Goal: Task Accomplishment & Management: Use online tool/utility

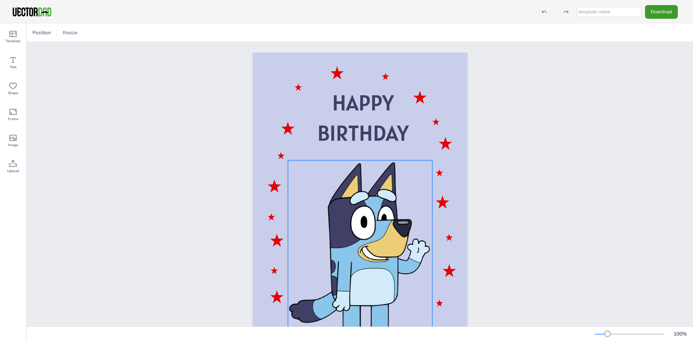
scroll to position [36, 0]
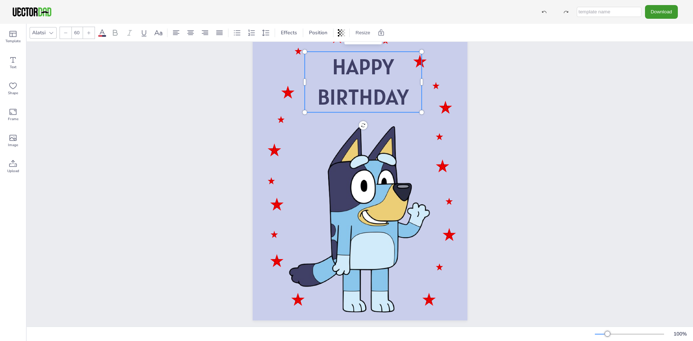
click at [411, 101] on p "BIRTHDAY" at bounding box center [363, 97] width 117 height 30
click at [405, 93] on span "BIRTHDAY" at bounding box center [362, 97] width 91 height 28
click at [402, 94] on span "BIRTHDAY" at bounding box center [362, 97] width 91 height 28
click at [398, 96] on span "BIRTHDAY" at bounding box center [362, 97] width 91 height 28
click at [402, 96] on span "BIRTHDAY" at bounding box center [362, 97] width 91 height 28
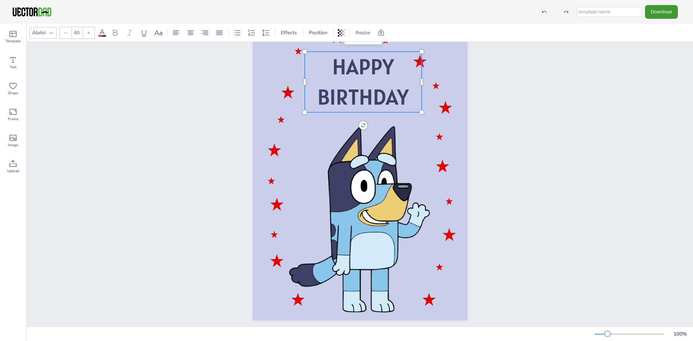
click at [402, 96] on span "BIRTHDAY" at bounding box center [362, 97] width 91 height 28
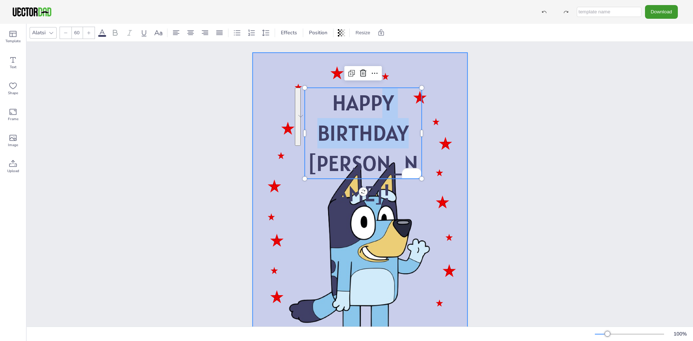
click at [376, 86] on div "HAPPY BIRTHDAY [PERSON_NAME]! HAPPY BIRTHDAY [PERSON_NAME]!" at bounding box center [360, 205] width 215 height 304
click at [391, 138] on span "BIRTHDAY [PERSON_NAME]!" at bounding box center [363, 163] width 110 height 88
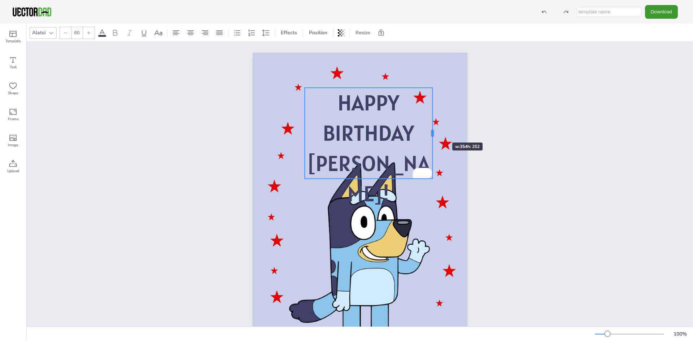
drag, startPoint x: 420, startPoint y: 131, endPoint x: 431, endPoint y: 130, distance: 11.0
click at [431, 130] on div at bounding box center [433, 133] width 6 height 91
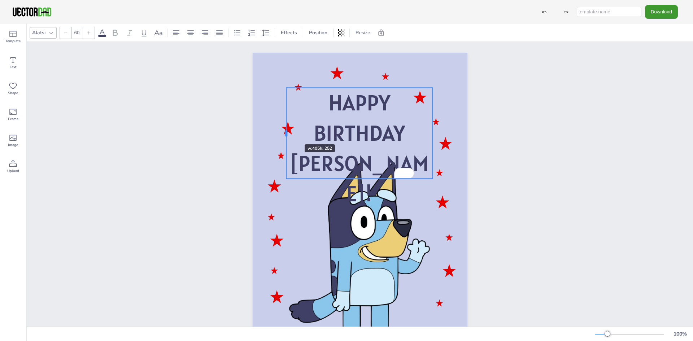
drag, startPoint x: 301, startPoint y: 131, endPoint x: 283, endPoint y: 131, distance: 18.4
click at [285, 131] on div at bounding box center [286, 133] width 2 height 6
drag, startPoint x: 354, startPoint y: 179, endPoint x: 354, endPoint y: 158, distance: 20.2
click at [354, 158] on p "BIRTHDAY [PERSON_NAME]!" at bounding box center [359, 163] width 146 height 91
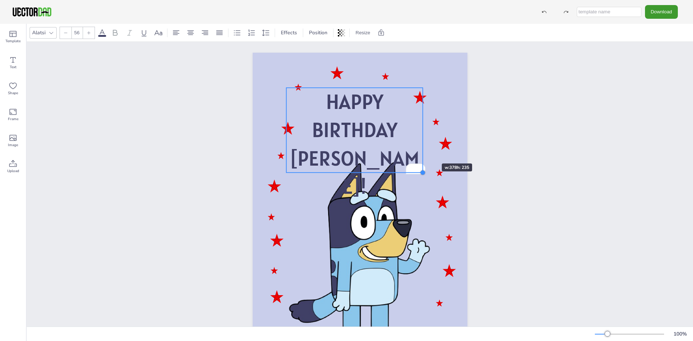
type input "55.9"
drag, startPoint x: 430, startPoint y: 177, endPoint x: 420, endPoint y: 151, distance: 28.6
click at [420, 151] on div "HAPPY BIRTHDAY [PERSON_NAME]! HAPPY BIRTHDAY [PERSON_NAME]!" at bounding box center [360, 205] width 215 height 304
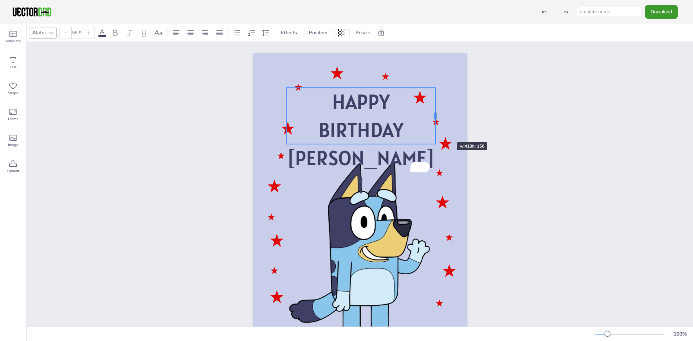
drag, startPoint x: 422, startPoint y: 130, endPoint x: 435, endPoint y: 129, distance: 13.0
click at [435, 129] on div at bounding box center [435, 116] width 6 height 56
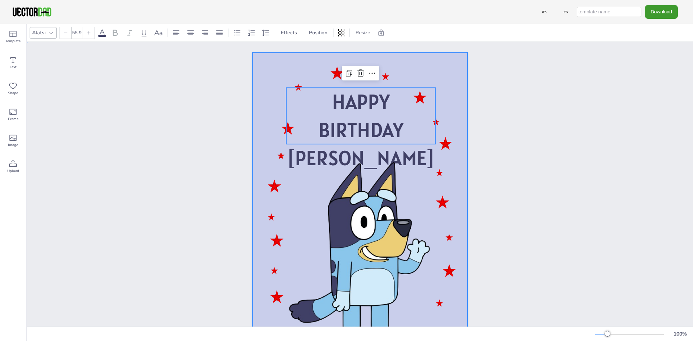
click at [367, 87] on div at bounding box center [360, 205] width 215 height 304
drag, startPoint x: 382, startPoint y: 87, endPoint x: 382, endPoint y: 92, distance: 5.5
click at [382, 53] on div "HAPPY BIRTHDAY [PERSON_NAME]!" at bounding box center [360, 53] width 215 height 0
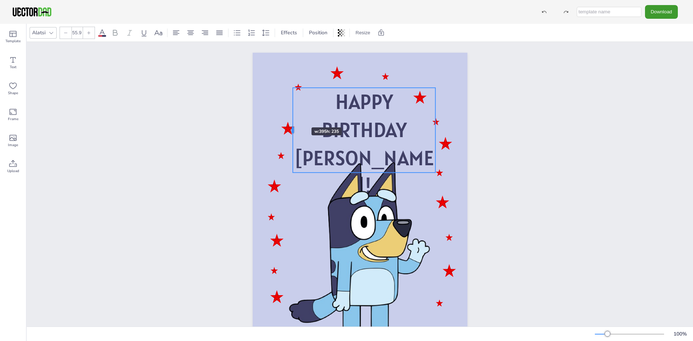
drag, startPoint x: 283, startPoint y: 114, endPoint x: 290, endPoint y: 114, distance: 6.5
click at [290, 114] on div at bounding box center [293, 130] width 6 height 85
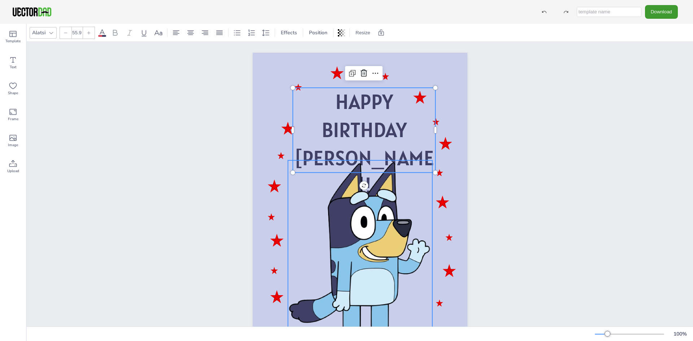
click at [361, 281] on div at bounding box center [360, 255] width 144 height 191
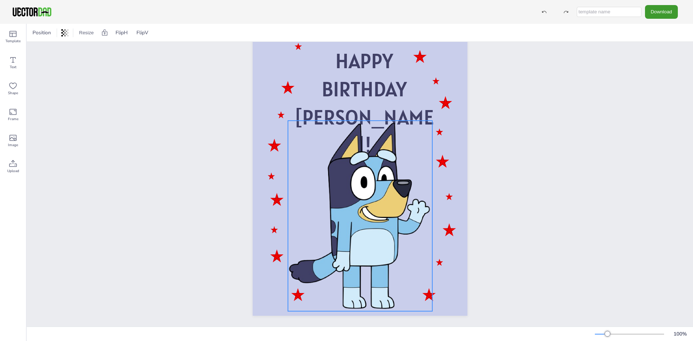
scroll to position [43, 0]
click at [343, 159] on div at bounding box center [360, 216] width 144 height 191
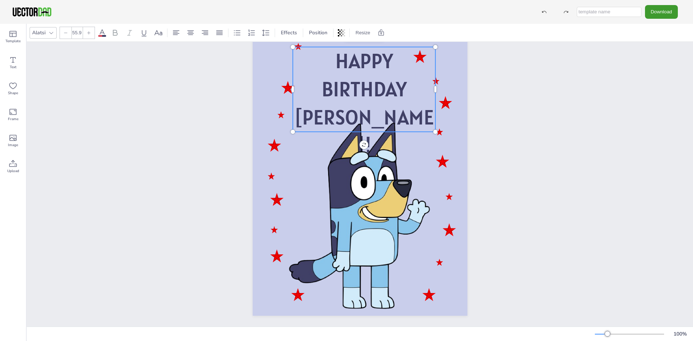
click at [296, 118] on p "BIRTHDAY [PERSON_NAME]!" at bounding box center [364, 117] width 143 height 85
click at [316, 161] on div at bounding box center [360, 216] width 144 height 191
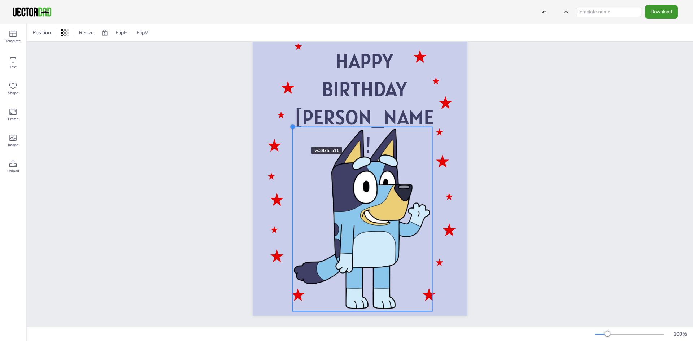
drag, startPoint x: 285, startPoint y: 119, endPoint x: 290, endPoint y: 134, distance: 15.5
click at [290, 134] on div "HAPPY BIRTHDAY [PERSON_NAME]!" at bounding box center [360, 164] width 215 height 304
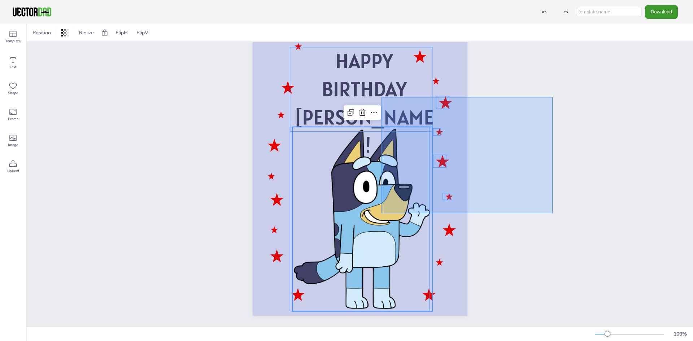
scroll to position [46, 0]
click at [553, 206] on div "HAPPY BIRTHDAY [PERSON_NAME]!" at bounding box center [360, 164] width 666 height 326
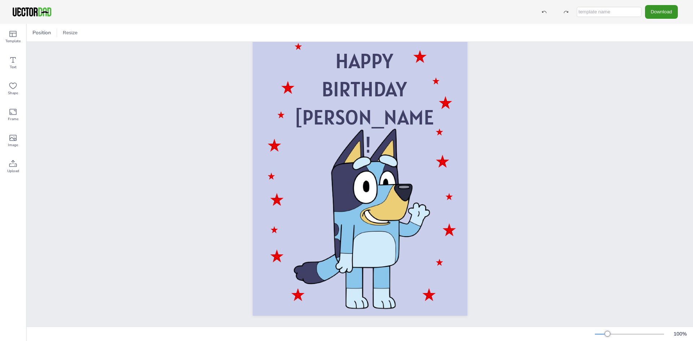
click at [658, 13] on button "Download" at bounding box center [661, 11] width 33 height 13
click at [663, 84] on li "PDF" at bounding box center [663, 88] width 59 height 15
